Goal: Task Accomplishment & Management: Use online tool/utility

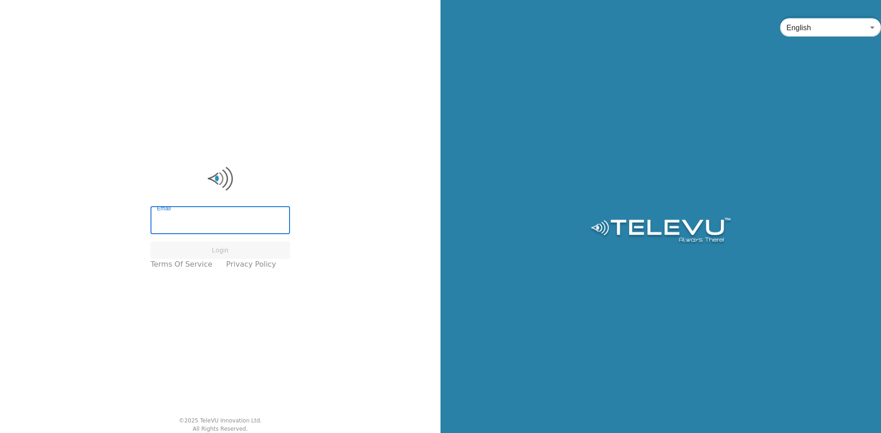
click at [237, 222] on input "Email" at bounding box center [219, 222] width 139 height 26
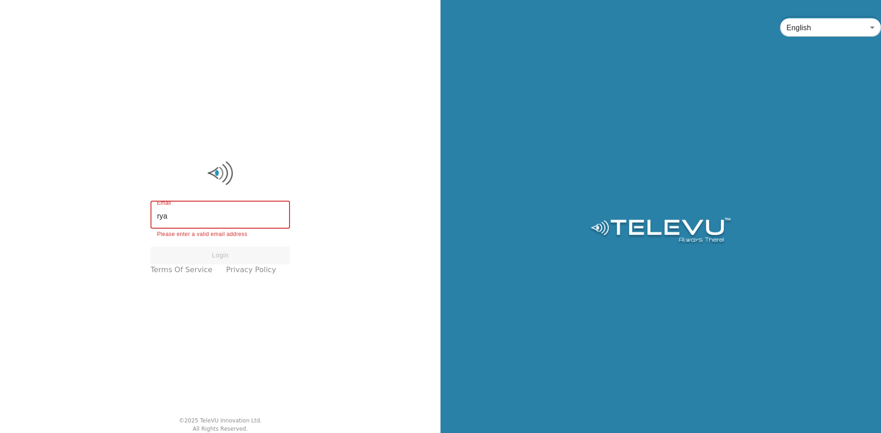
type input "ryan@televu.ca"
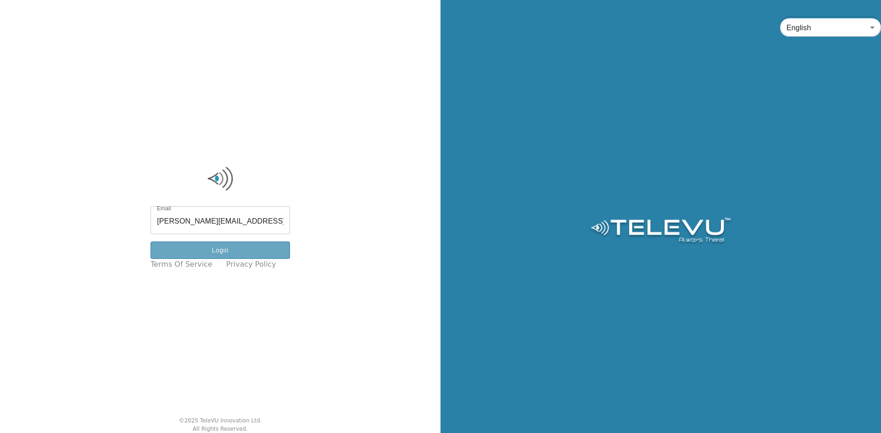
click at [242, 251] on button "Login" at bounding box center [219, 251] width 139 height 18
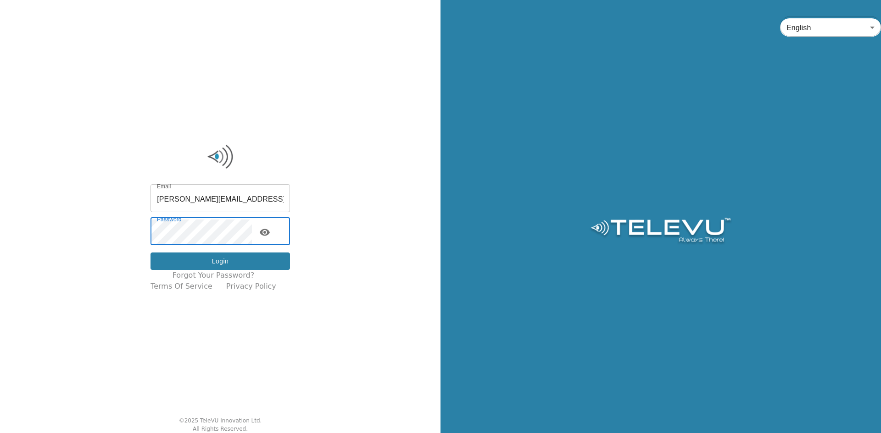
click at [213, 258] on button "Login" at bounding box center [219, 262] width 139 height 18
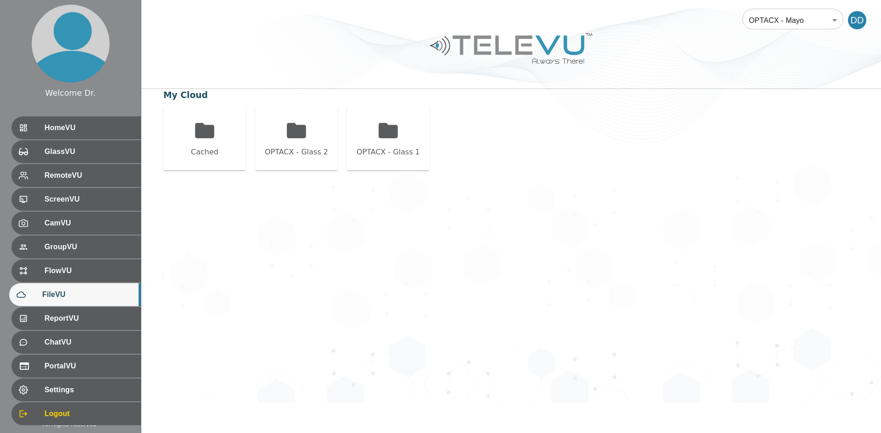
click at [781, 26] on body "Welcome Dr. HomeVU GlassVU RemoteVU ScreenVU CamVU GroupVU FlowVU FileVU Report…" at bounding box center [440, 201] width 881 height 403
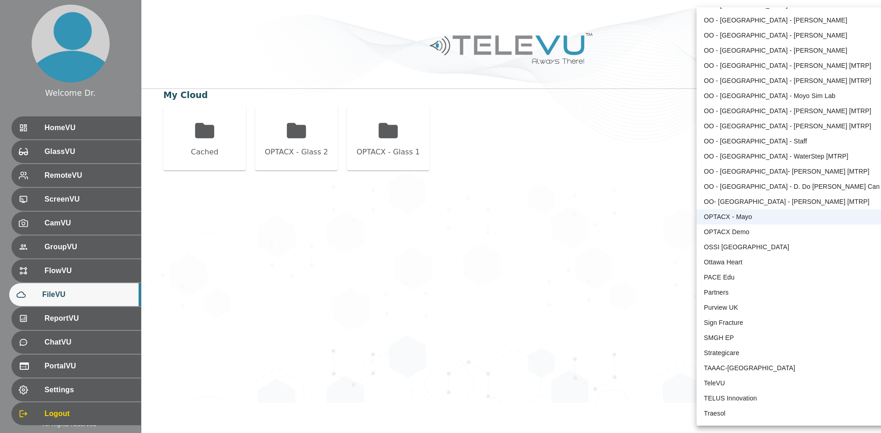
scroll to position [1771, 0]
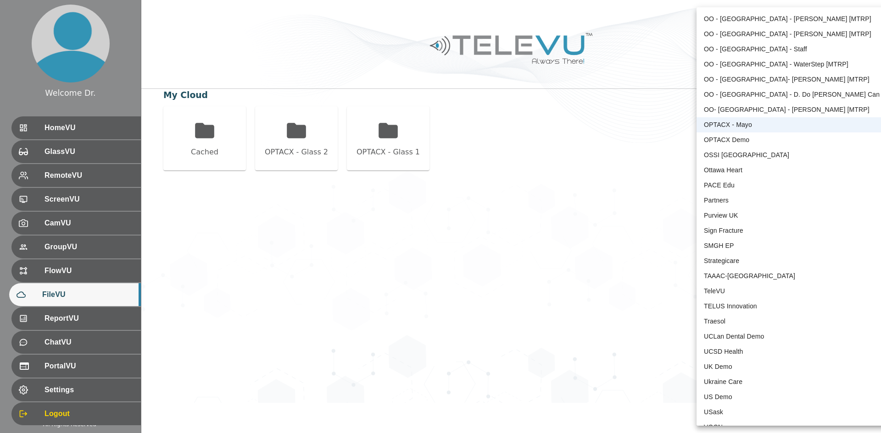
click at [737, 294] on li "TeleVU" at bounding box center [791, 291] width 190 height 15
type input "1"
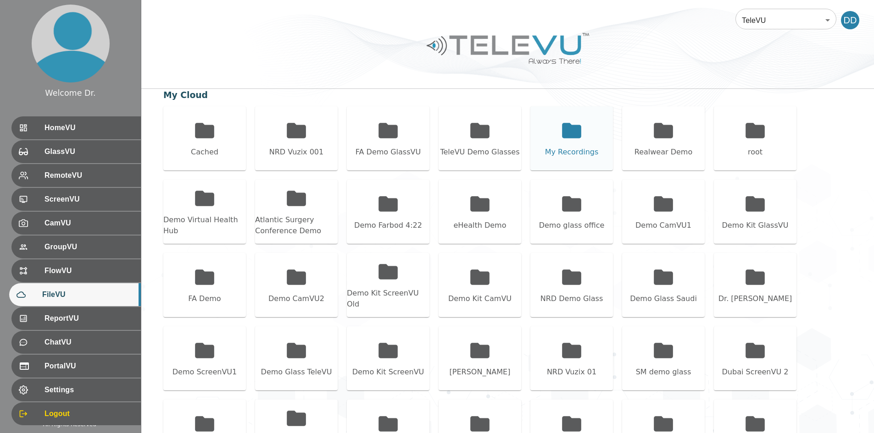
click at [599, 137] on div "My Recordings" at bounding box center [571, 138] width 83 height 64
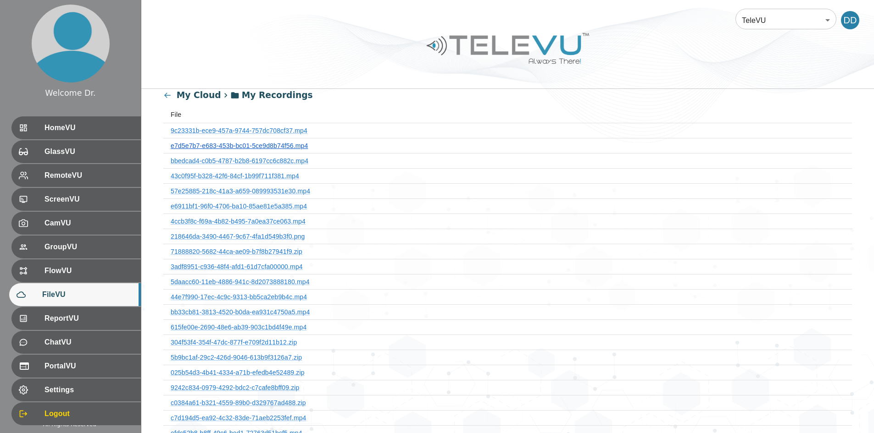
click at [255, 143] on link "e7d5e7b7-e683-453b-bc01-5ce9d8b74f56.mp4" at bounding box center [239, 145] width 137 height 7
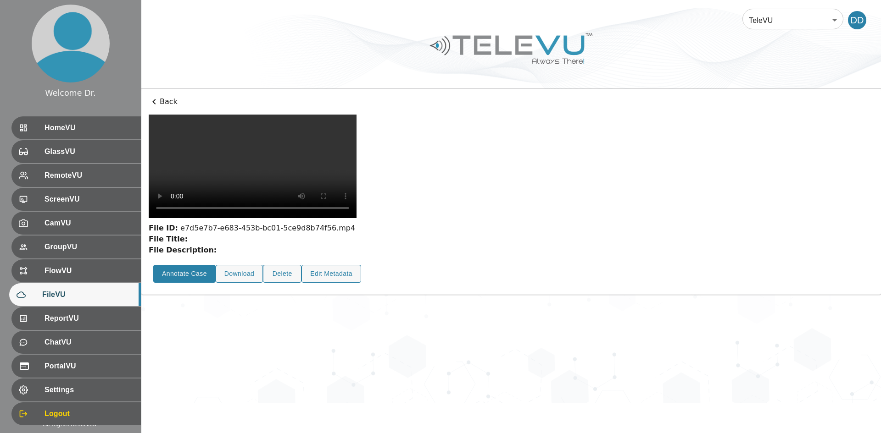
click at [187, 283] on button "Annotate Case" at bounding box center [184, 274] width 62 height 18
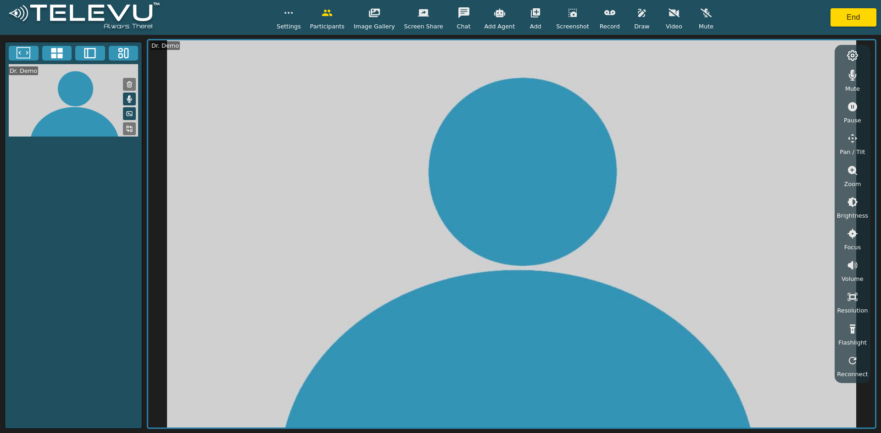
click at [73, 179] on div "Dr. Demo" at bounding box center [74, 236] width 138 height 388
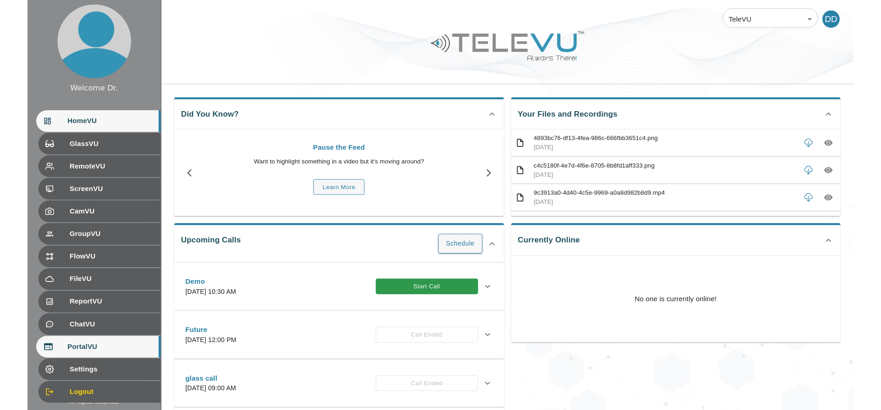
scroll to position [20, 0]
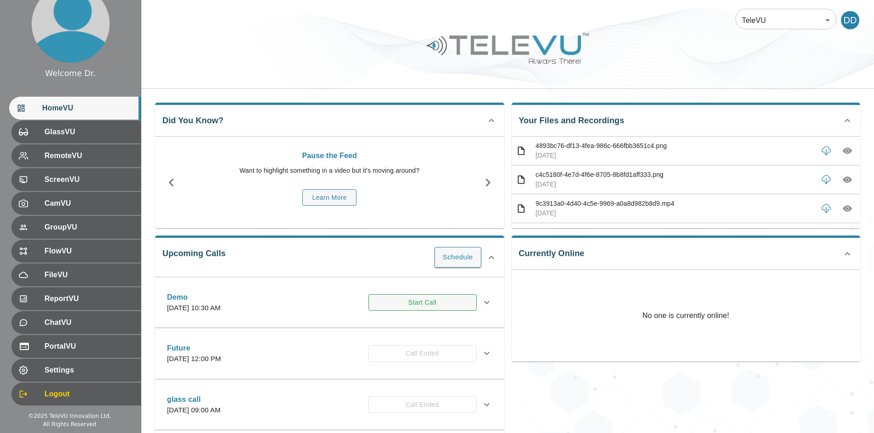
click at [419, 306] on button "Start Call" at bounding box center [422, 302] width 108 height 17
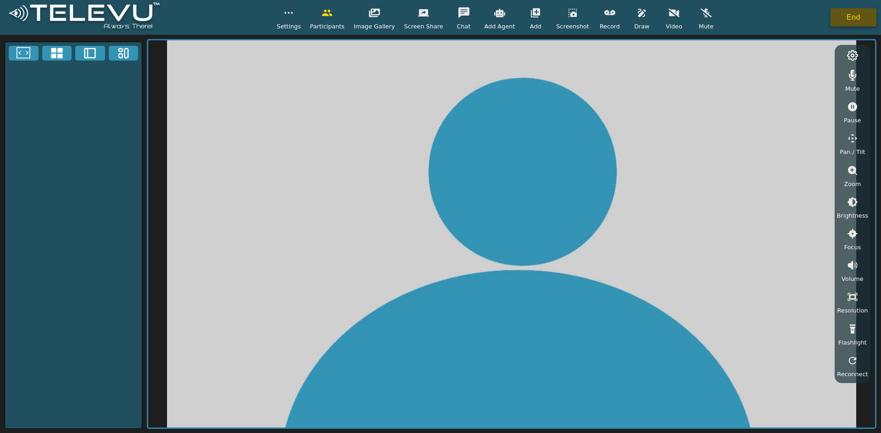
click at [871, 23] on button "End" at bounding box center [853, 17] width 46 height 18
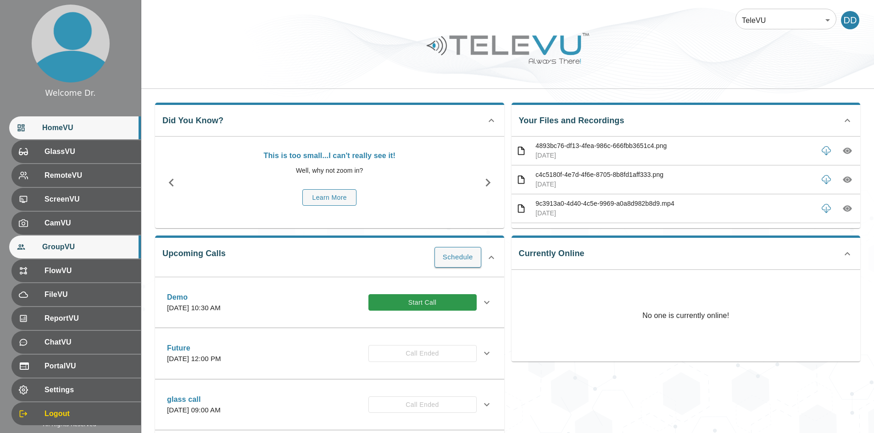
click at [75, 249] on span "GroupVU" at bounding box center [87, 247] width 91 height 11
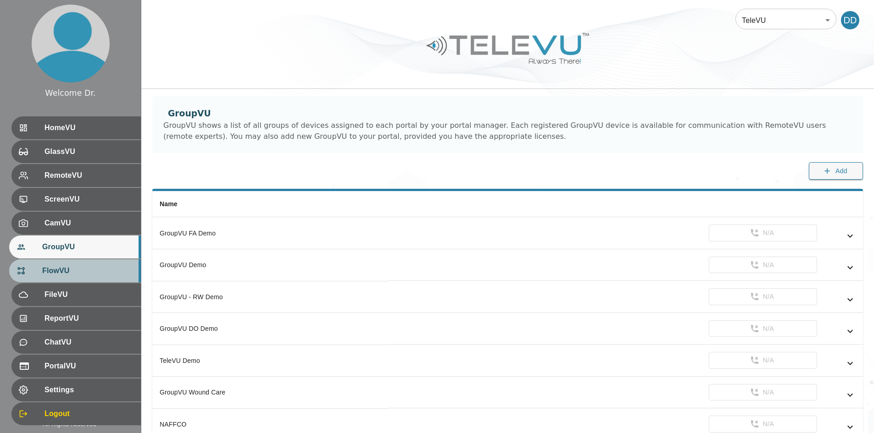
click at [63, 272] on span "FlowVU" at bounding box center [87, 271] width 91 height 11
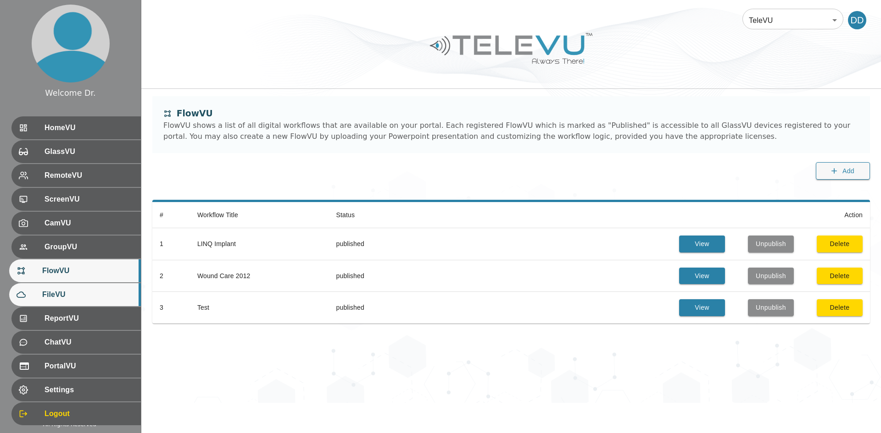
click at [76, 301] on div "FileVU" at bounding box center [75, 294] width 132 height 23
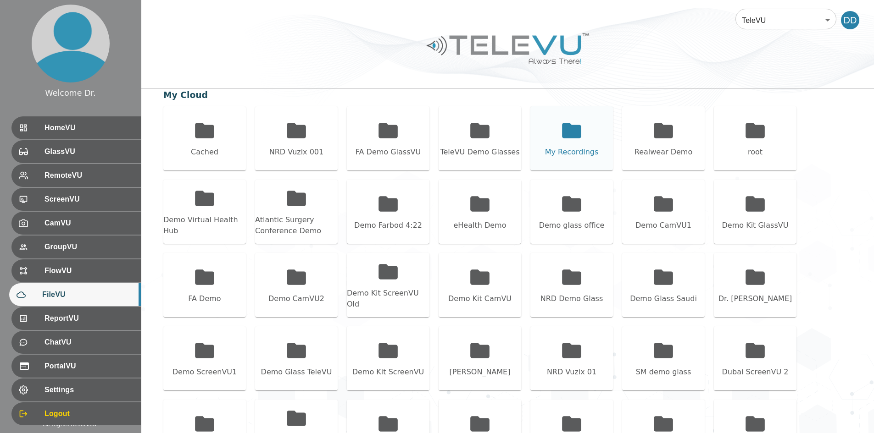
click at [582, 129] on icon at bounding box center [571, 130] width 23 height 23
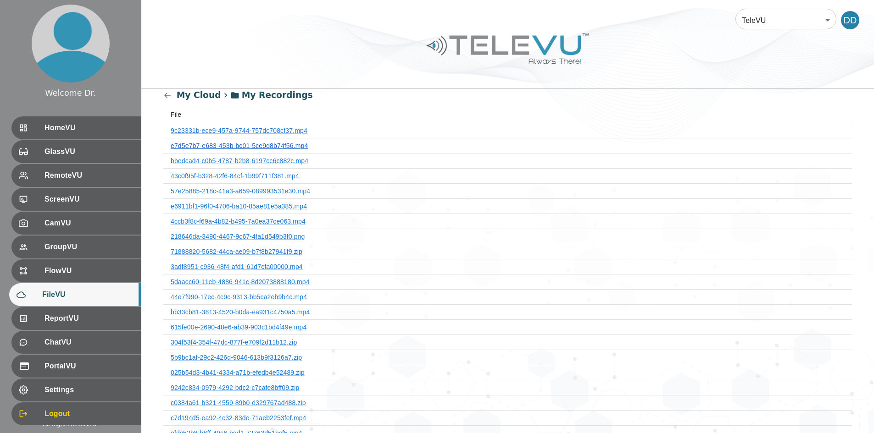
click at [279, 142] on link "e7d5e7b7-e683-453b-bc01-5ce9d8b74f56.mp4" at bounding box center [239, 145] width 137 height 7
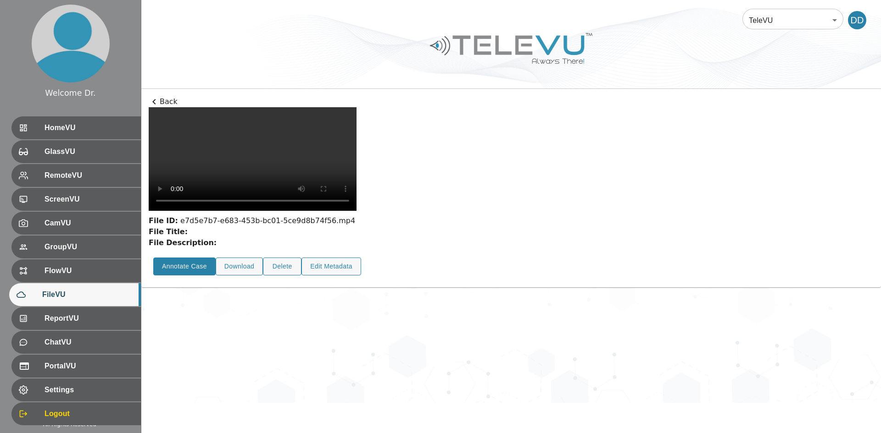
click at [189, 276] on button "Annotate Case" at bounding box center [184, 267] width 62 height 18
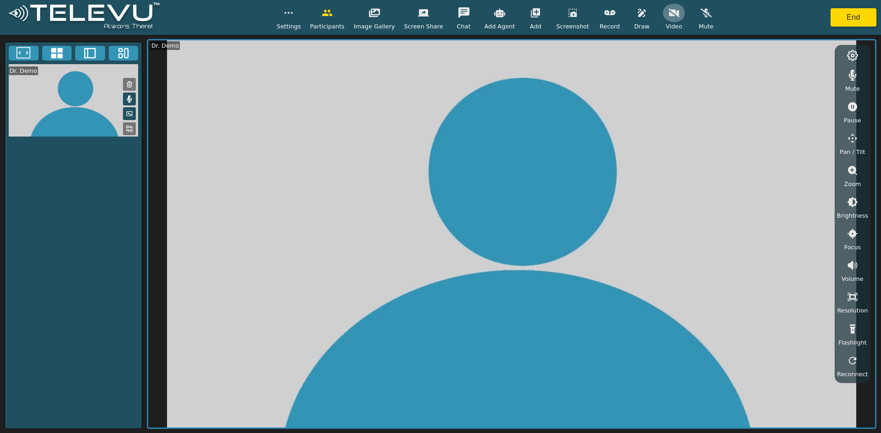
click at [668, 16] on icon "button" at bounding box center [673, 13] width 11 height 9
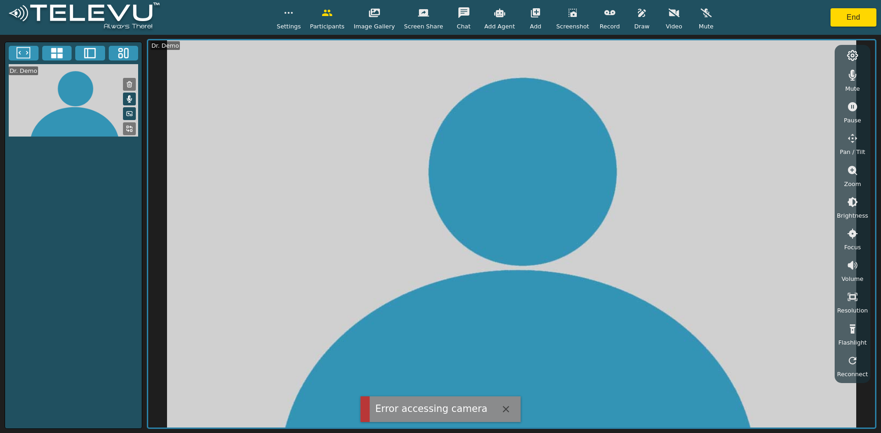
click at [666, 19] on button "button" at bounding box center [673, 13] width 23 height 18
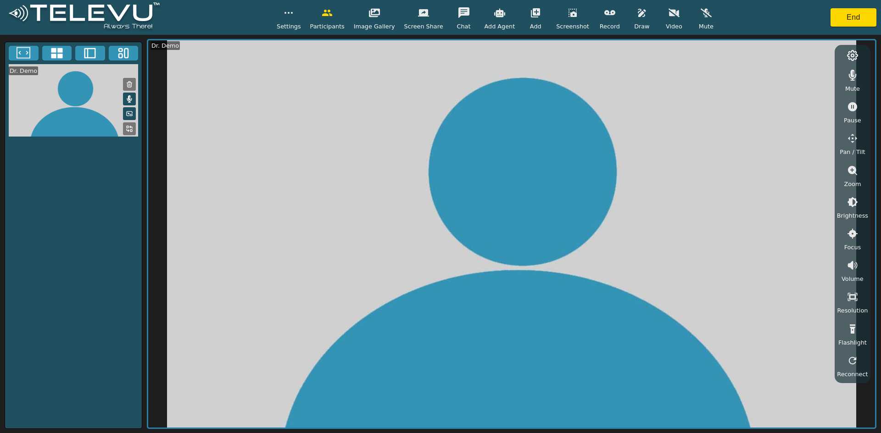
click at [668, 15] on icon "button" at bounding box center [673, 13] width 11 height 9
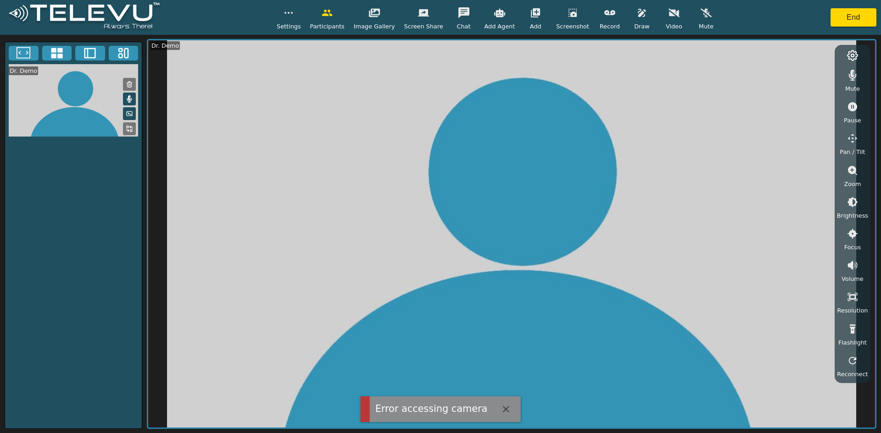
click at [89, 206] on div "Dr. Demo" at bounding box center [74, 236] width 138 height 388
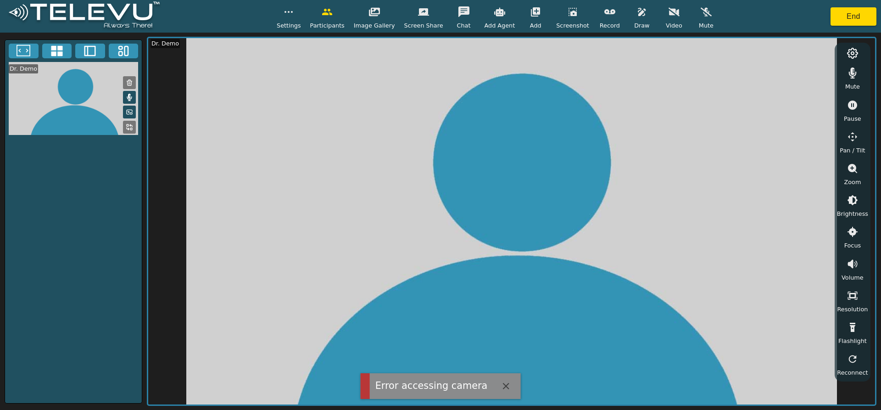
click at [668, 14] on icon "button" at bounding box center [673, 12] width 11 height 9
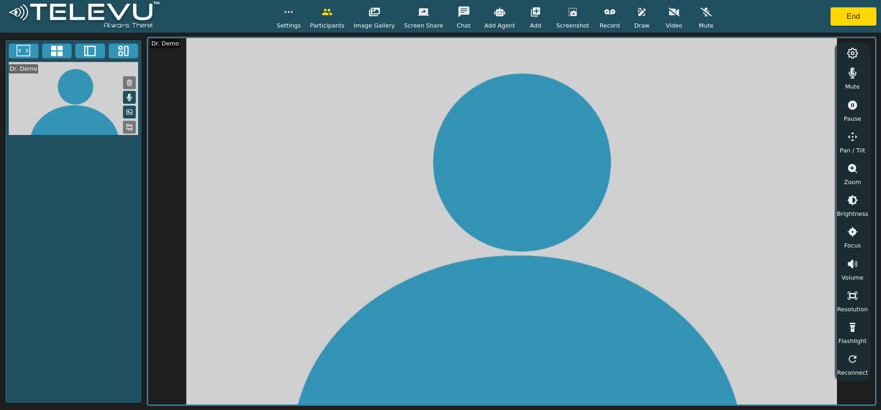
click at [668, 13] on icon "button" at bounding box center [673, 12] width 11 height 9
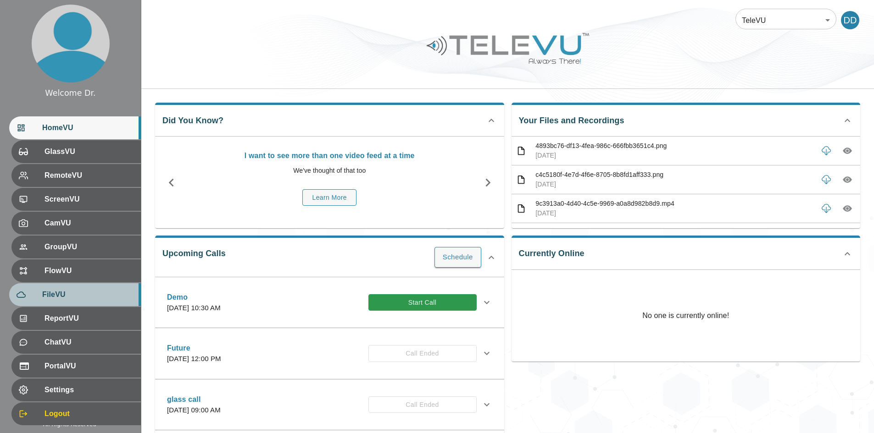
click at [68, 294] on span "FileVU" at bounding box center [87, 294] width 91 height 11
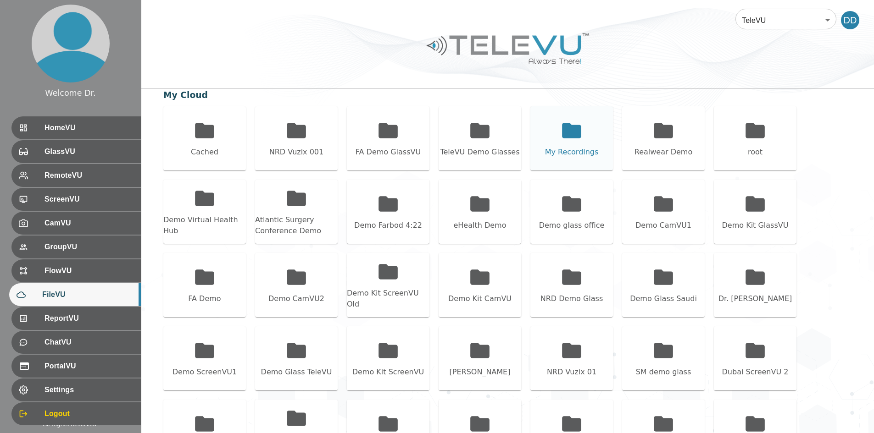
click at [553, 133] on div "My Recordings" at bounding box center [571, 138] width 83 height 64
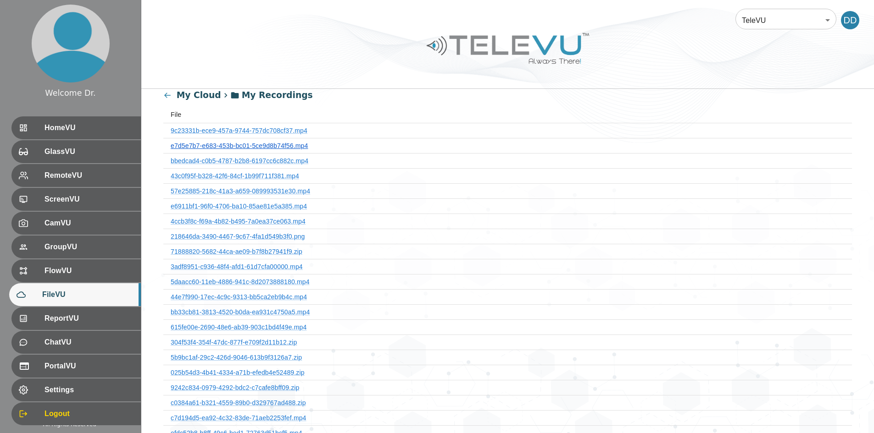
click at [272, 142] on link "e7d5e7b7-e683-453b-bc01-5ce9d8b74f56.mp4" at bounding box center [239, 145] width 137 height 7
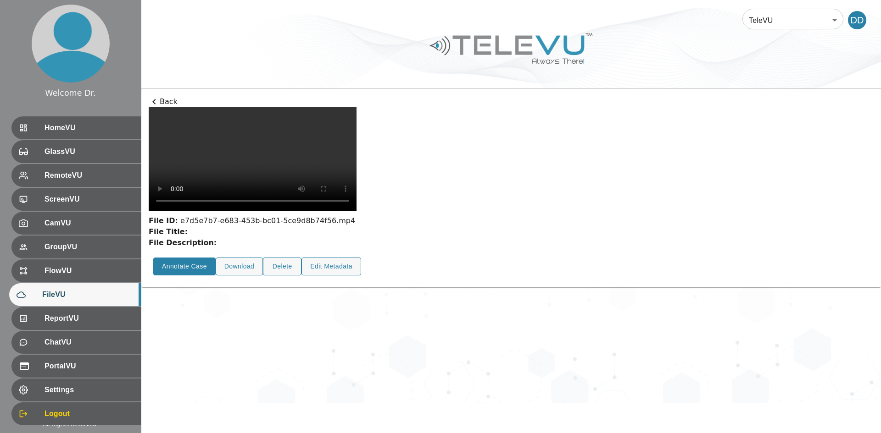
click at [187, 276] on button "Annotate Case" at bounding box center [184, 267] width 62 height 18
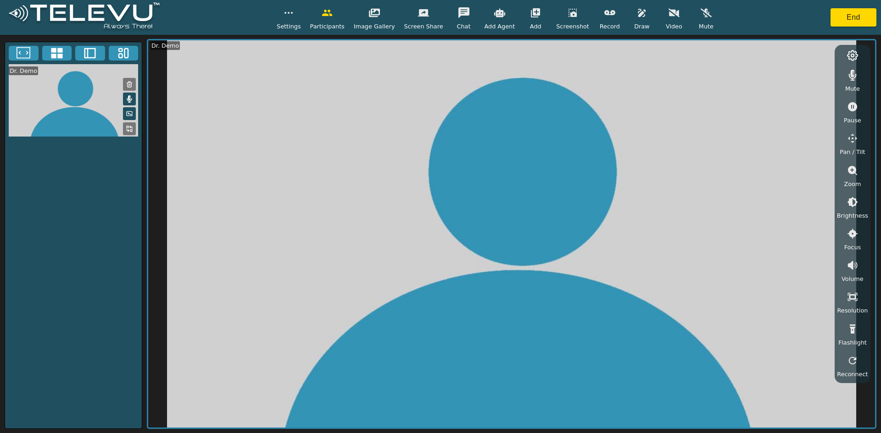
click at [668, 15] on button "button" at bounding box center [673, 13] width 23 height 18
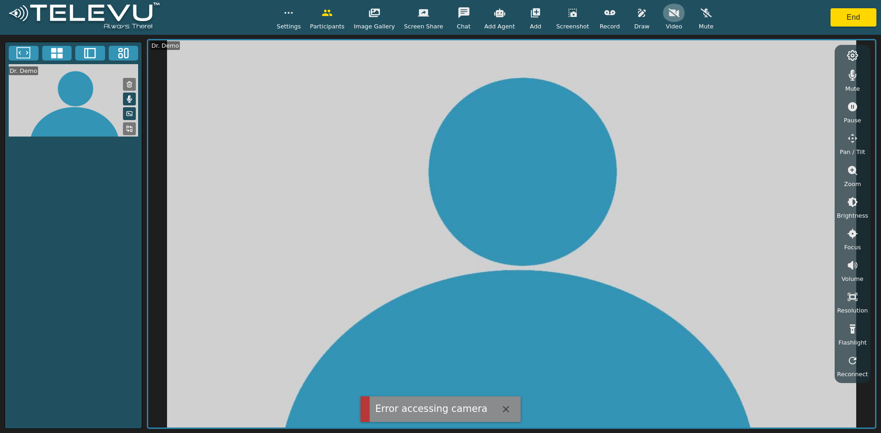
click at [668, 12] on icon "button" at bounding box center [673, 13] width 11 height 9
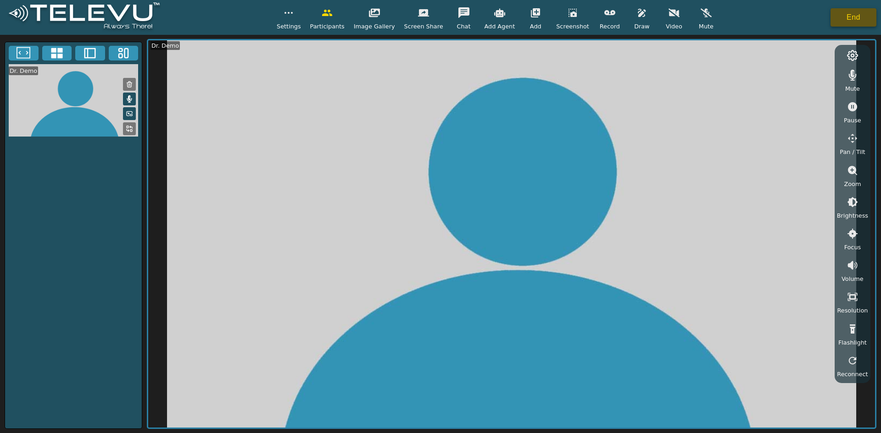
click at [845, 22] on button "End" at bounding box center [853, 17] width 46 height 18
